Goal: Information Seeking & Learning: Learn about a topic

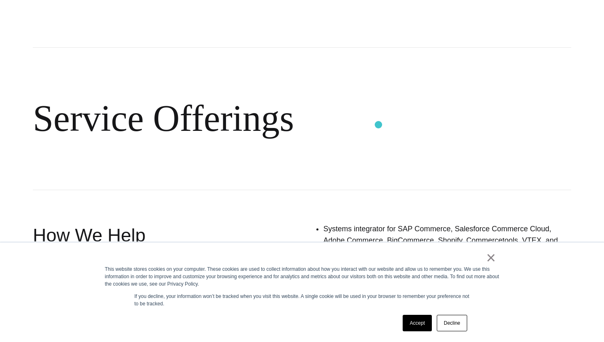
scroll to position [410, 0]
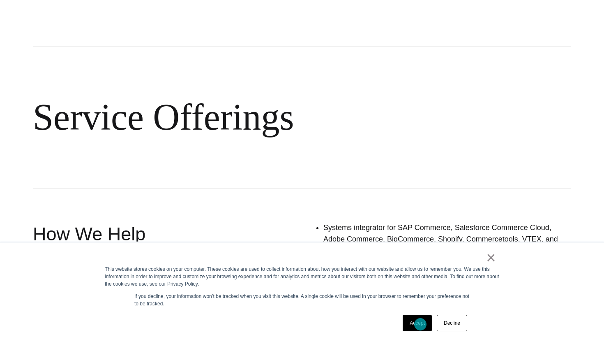
click at [420, 324] on link "Accept" at bounding box center [417, 322] width 29 height 16
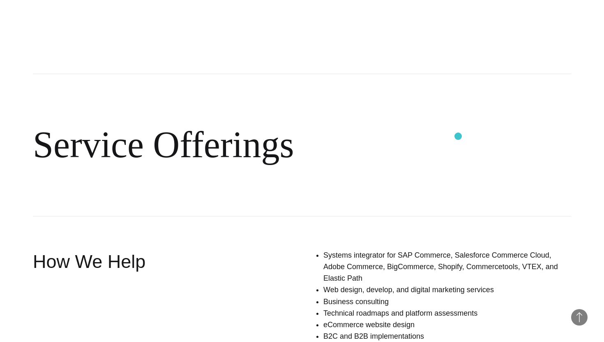
scroll to position [422, 0]
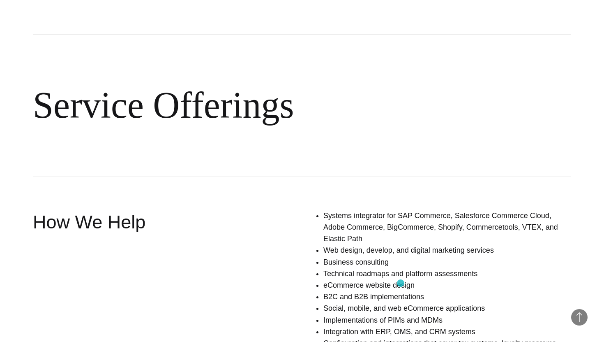
click at [401, 302] on li "Social, mobile, and web eCommerce applications" at bounding box center [447, 308] width 248 height 12
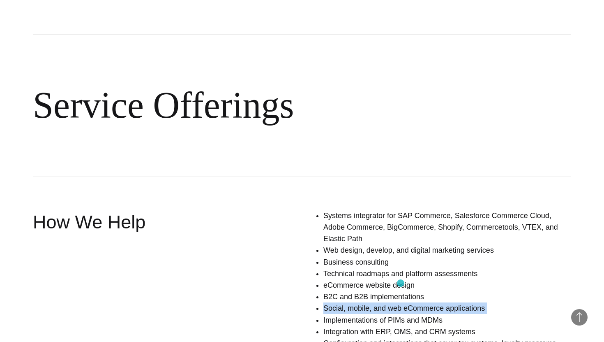
click at [401, 302] on li "Social, mobile, and web eCommerce applications" at bounding box center [447, 308] width 248 height 12
click at [317, 180] on section "Service Offerings How We Help Systems integrator for SAP Commerce, Salesforce C…" at bounding box center [302, 218] width 604 height 435
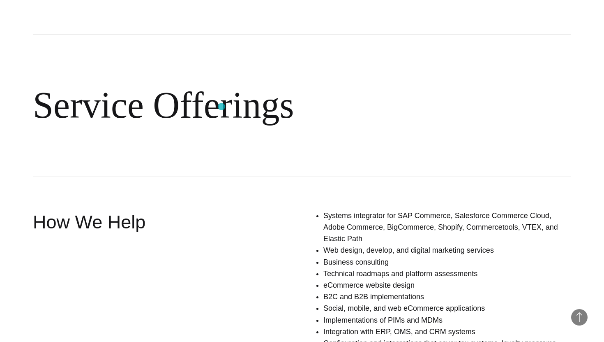
click at [222, 106] on h2 "Service Offerings" at bounding box center [302, 105] width 538 height 143
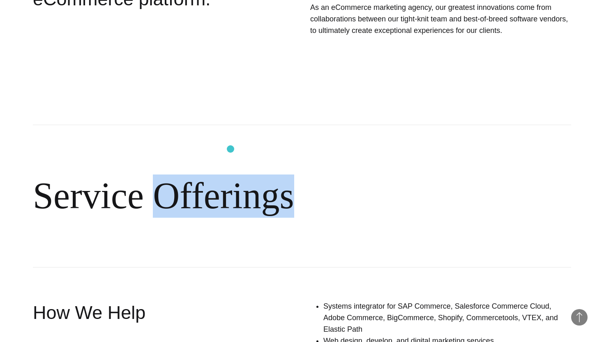
scroll to position [159, 0]
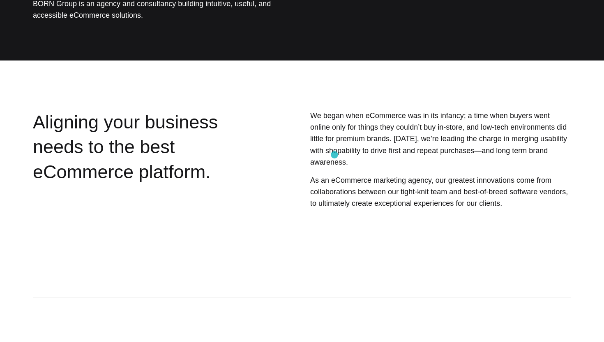
click at [335, 155] on p "We began when eCommerce was in its infancy; a time when buyers went online only…" at bounding box center [440, 139] width 261 height 58
click at [254, 138] on section "Aligning your business needs to the best eCommerce platform. We began when eCom…" at bounding box center [302, 181] width 604 height 142
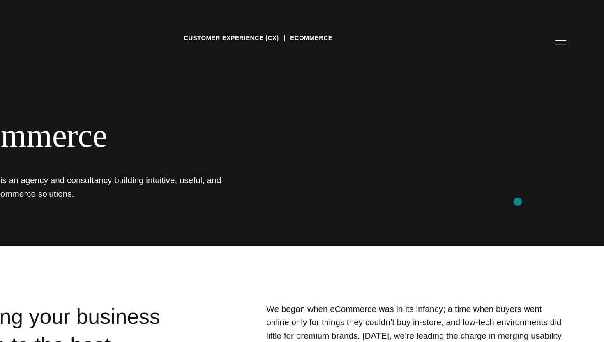
scroll to position [0, 0]
